Goal: Task Accomplishment & Management: Manage account settings

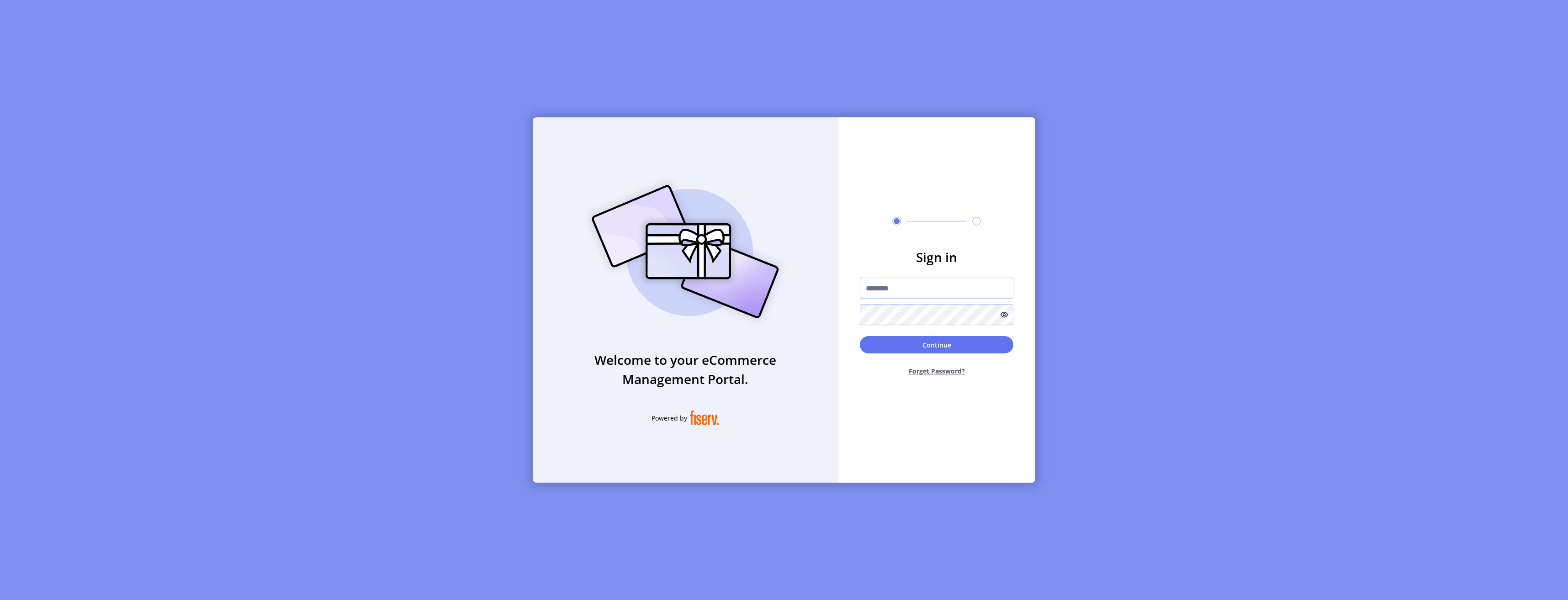
click at [918, 291] on input "text" at bounding box center [937, 288] width 153 height 21
type input "**********"
click at [978, 353] on button "Continue" at bounding box center [937, 344] width 153 height 18
click at [888, 330] on input "text" at bounding box center [889, 324] width 16 height 24
type input "*"
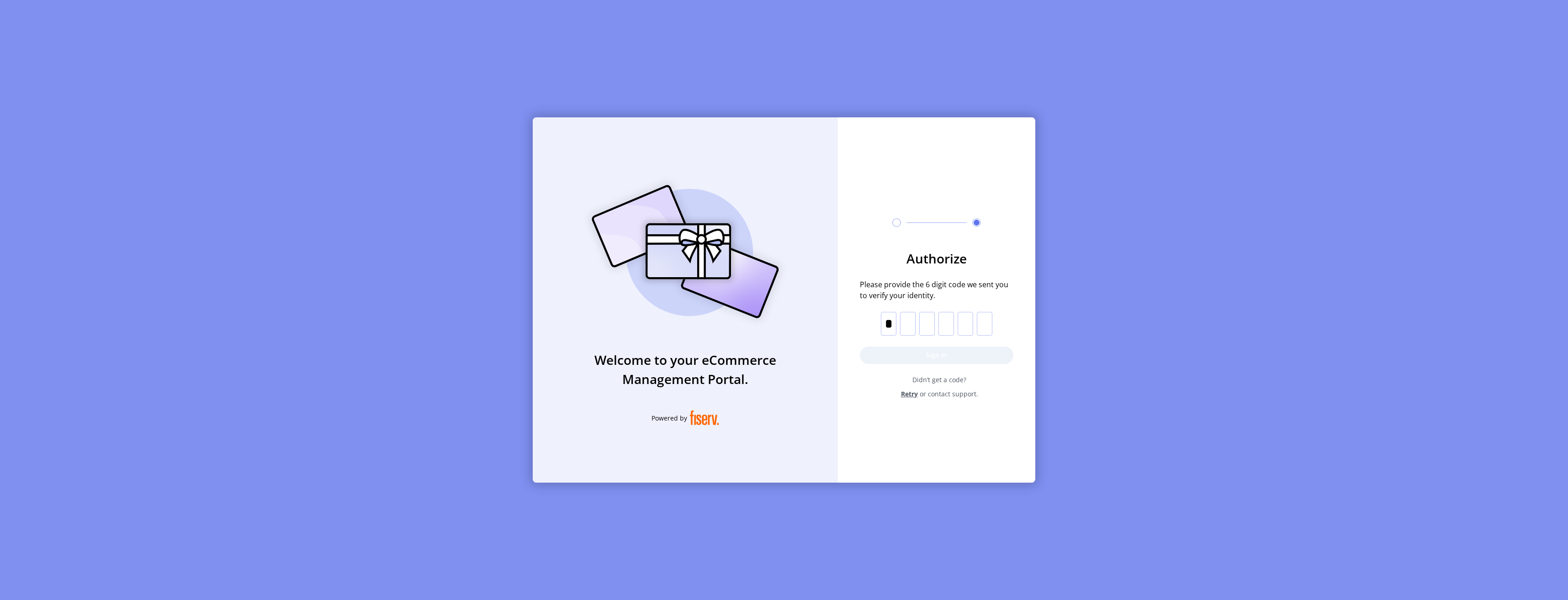
type input "*"
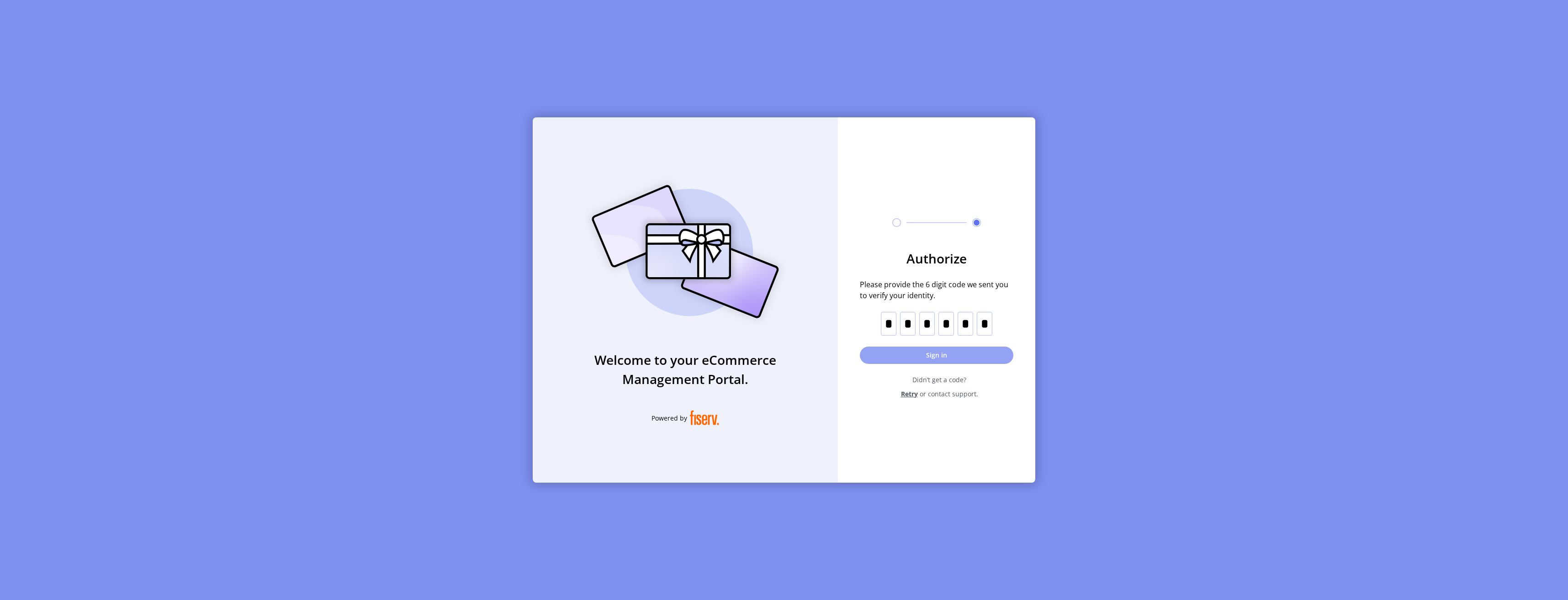
click at [894, 352] on button "Sign in" at bounding box center [937, 355] width 153 height 18
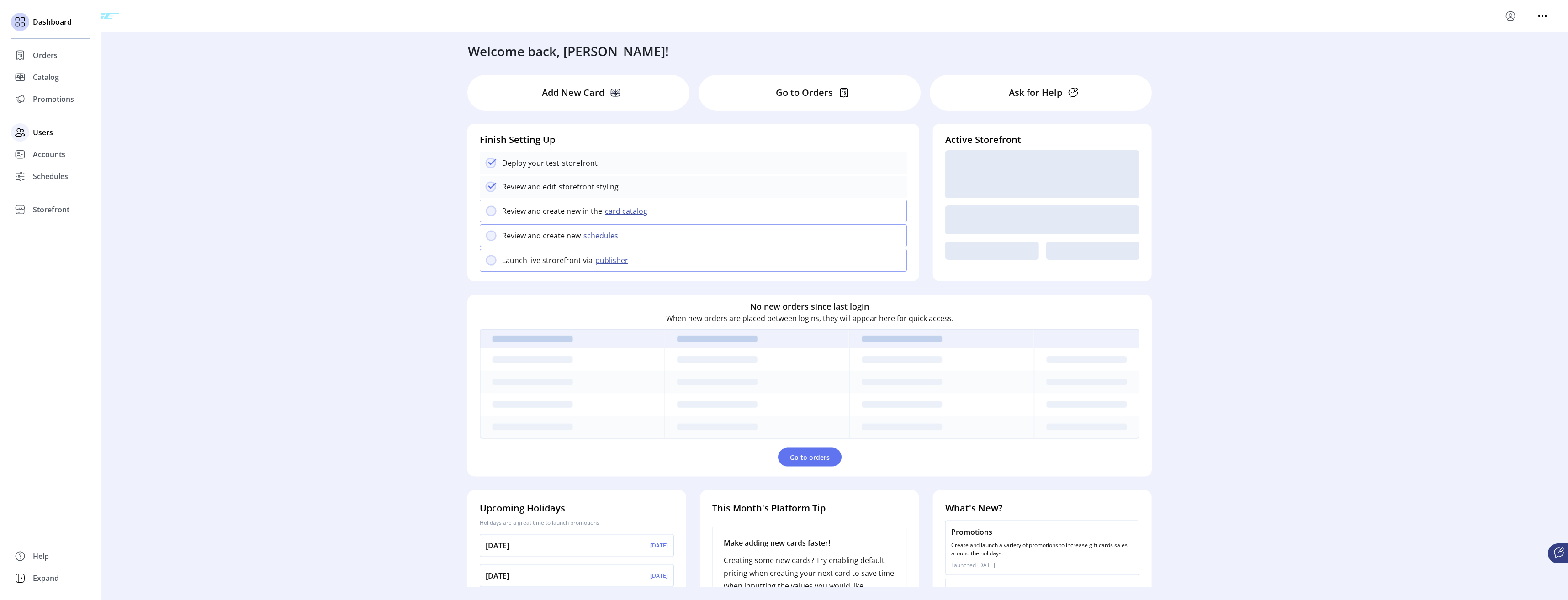
click at [43, 129] on span "Users" at bounding box center [43, 133] width 20 height 11
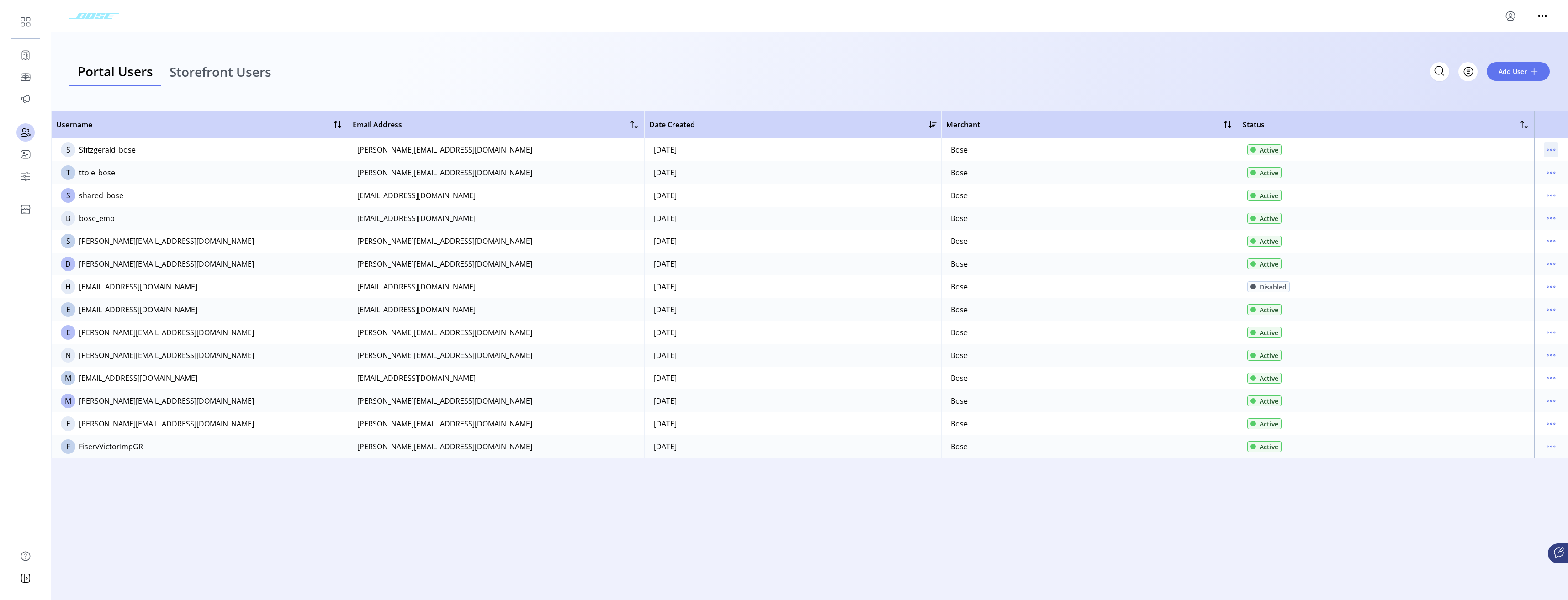
click at [1553, 151] on icon "menu" at bounding box center [1551, 150] width 15 height 15
click at [1510, 201] on span "Reset Password" at bounding box center [1513, 197] width 76 height 7
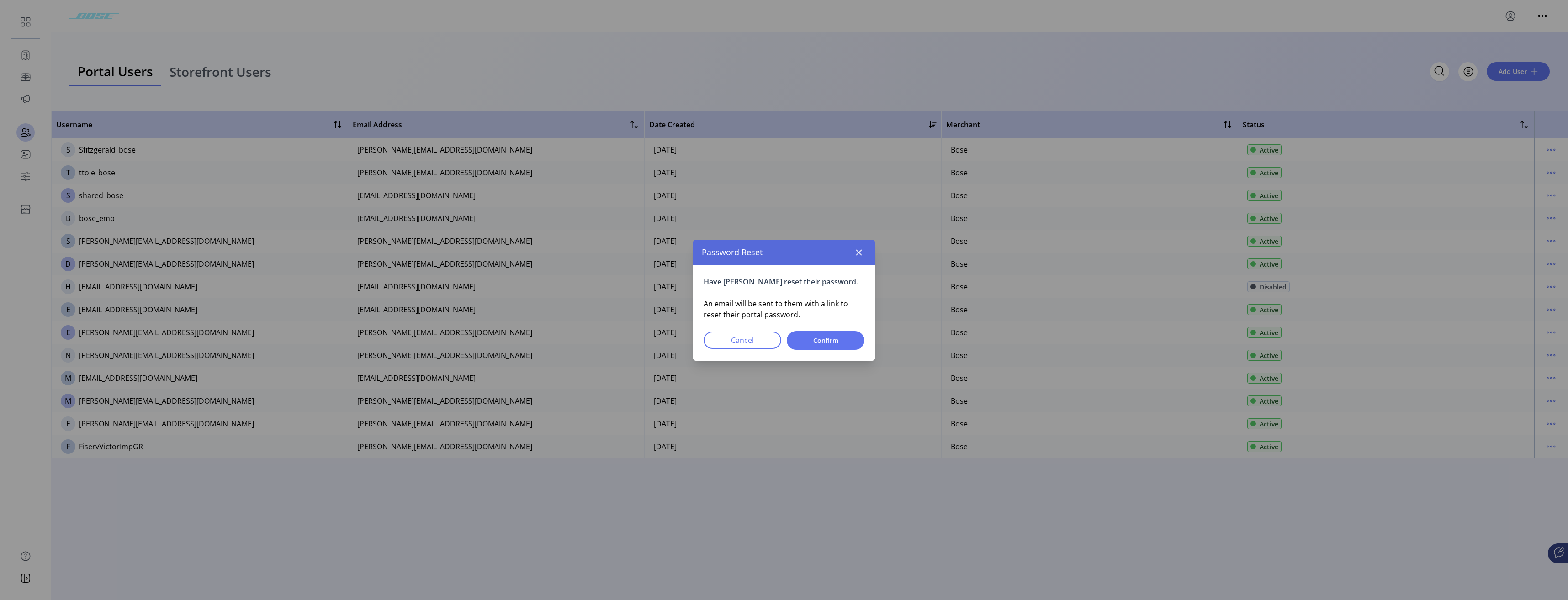
drag, startPoint x: 812, startPoint y: 340, endPoint x: 1009, endPoint y: 369, distance: 199.1
click at [813, 340] on span "Confirm" at bounding box center [825, 341] width 54 height 10
